Goal: Navigation & Orientation: Go to known website

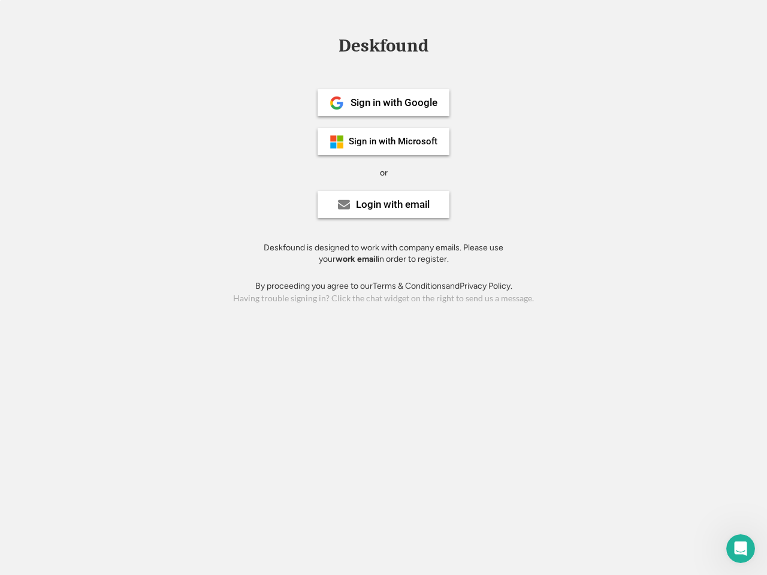
click at [384, 171] on div "or" at bounding box center [384, 173] width 8 height 12
click at [384, 48] on div "Deskfound" at bounding box center [384, 46] width 102 height 19
click at [328, 45] on div "Deskfound" at bounding box center [383, 48] width 767 height 23
click at [384, 48] on div "Deskfound" at bounding box center [384, 46] width 102 height 19
click at [384, 173] on div "or" at bounding box center [384, 173] width 8 height 12
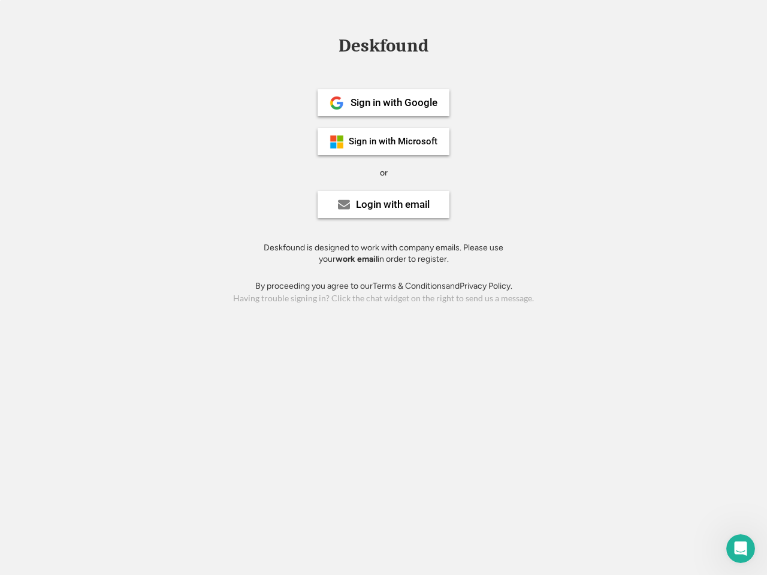
click at [384, 102] on div "Sign in with Google" at bounding box center [394, 103] width 87 height 10
click at [394, 102] on div "Sign in with Google" at bounding box center [394, 103] width 87 height 10
click at [337, 103] on img at bounding box center [337, 103] width 14 height 14
click at [384, 141] on div "Sign in with Microsoft" at bounding box center [393, 141] width 89 height 9
click at [394, 141] on div "Sign in with Microsoft" at bounding box center [393, 141] width 89 height 9
